Goal: Task Accomplishment & Management: Use online tool/utility

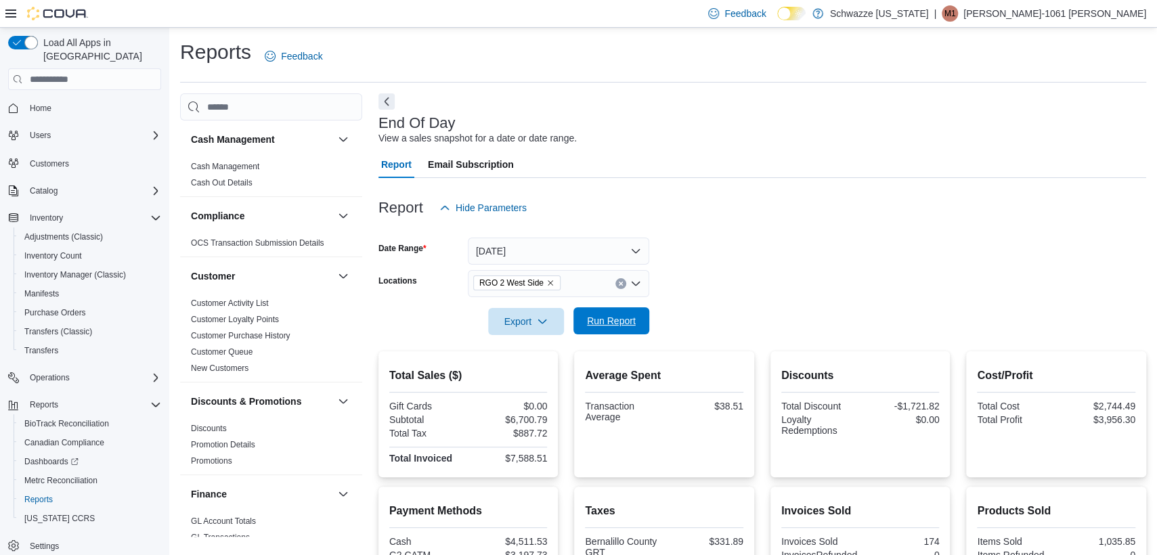
click at [606, 322] on span "Run Report" at bounding box center [611, 321] width 49 height 14
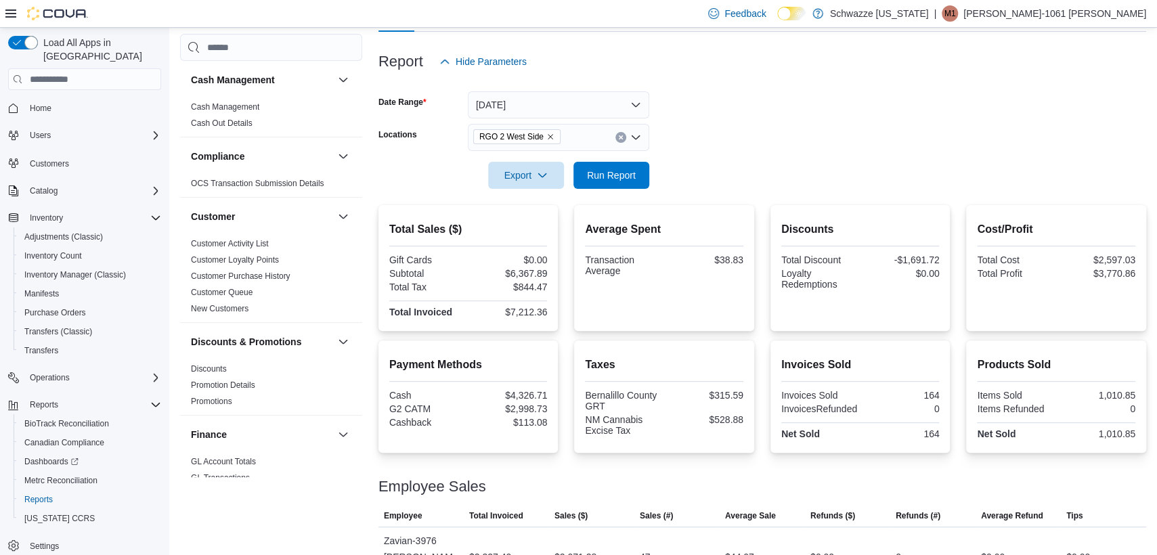
scroll to position [97, 0]
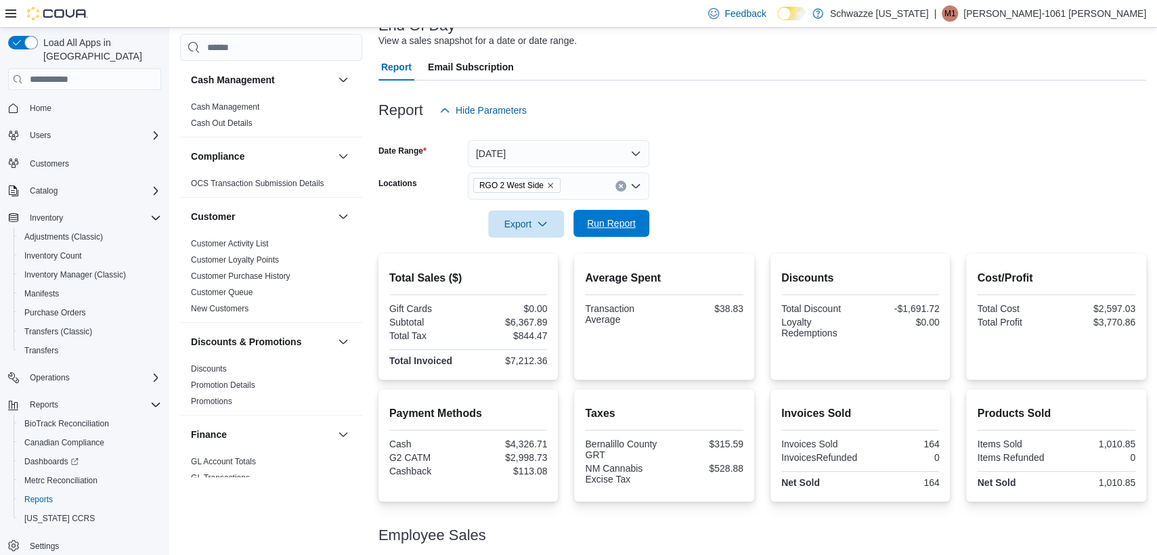
click at [613, 222] on span "Run Report" at bounding box center [611, 224] width 49 height 14
click at [596, 219] on span "Run Report" at bounding box center [611, 224] width 49 height 14
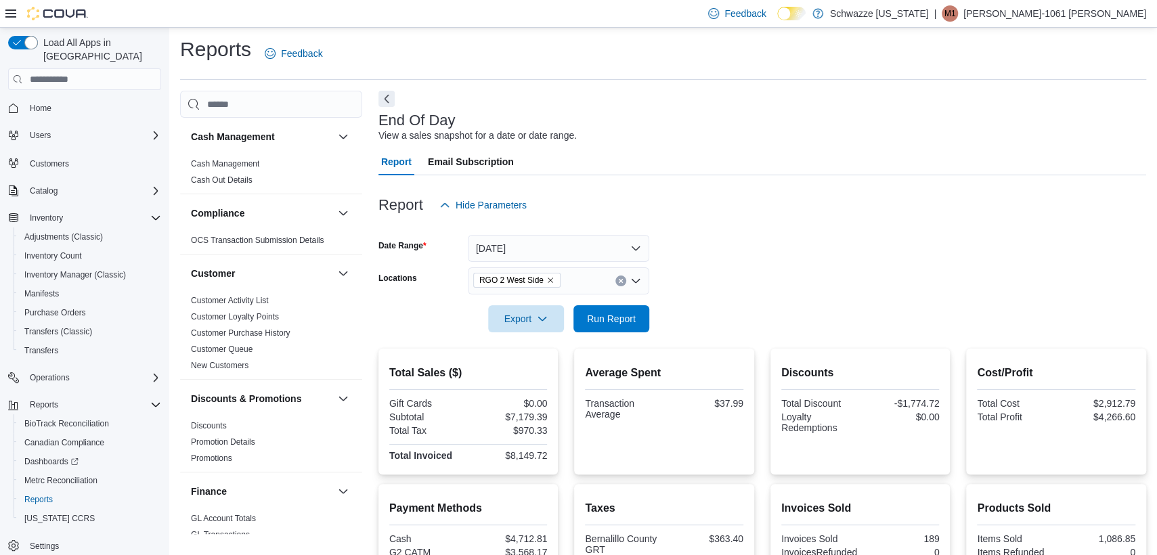
scroll to position [0, 0]
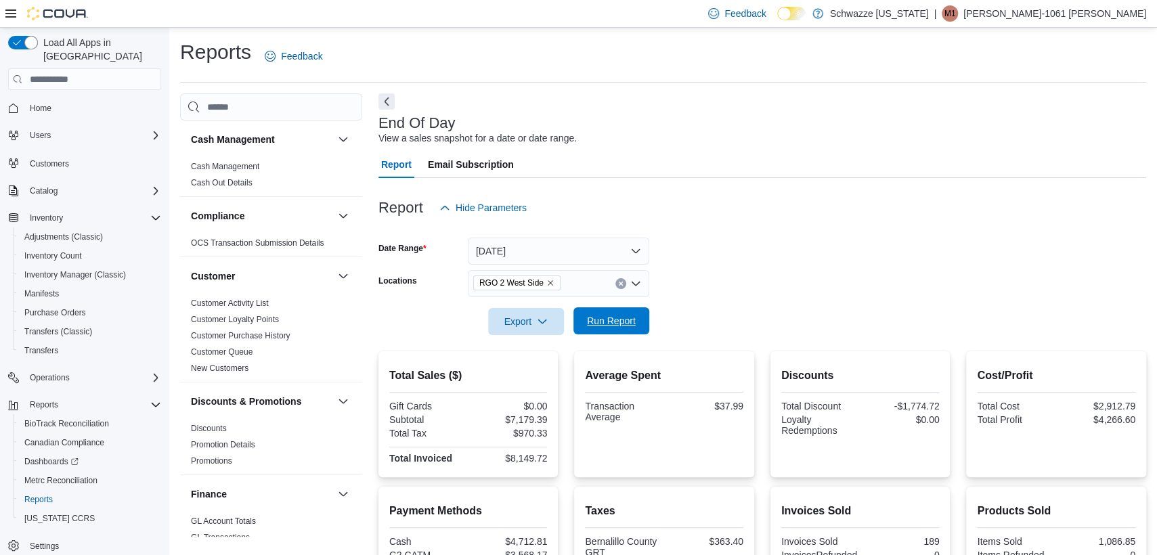
drag, startPoint x: 579, startPoint y: 320, endPoint x: 611, endPoint y: 309, distance: 33.8
click at [580, 321] on button "Run Report" at bounding box center [611, 320] width 76 height 27
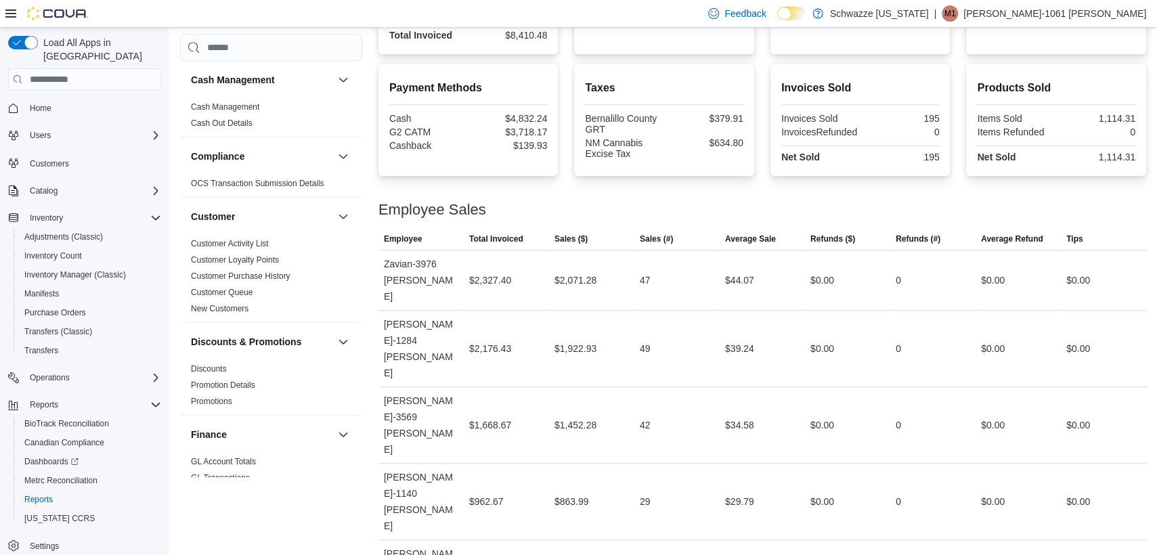
scroll to position [436, 0]
